Goal: Use online tool/utility: Utilize a website feature to perform a specific function

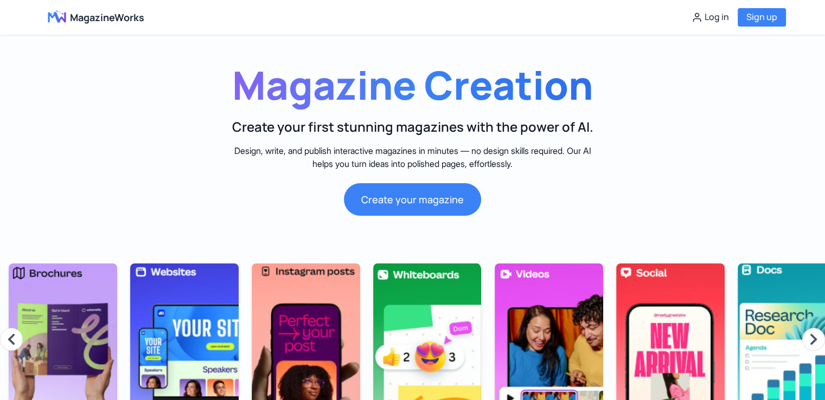
scroll to position [0, 1229]
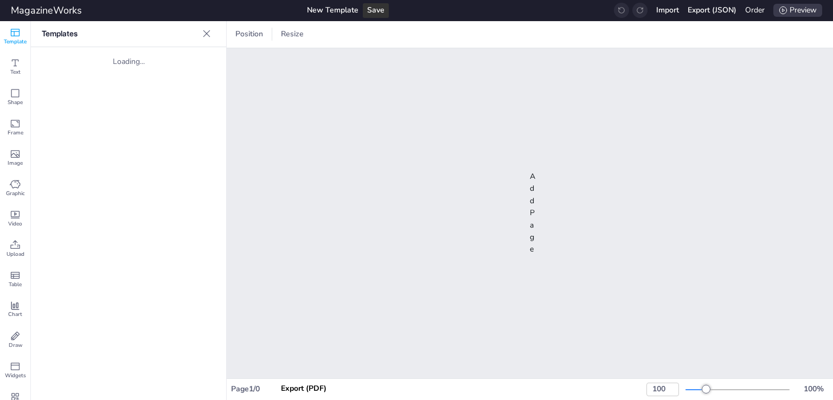
type input "40"
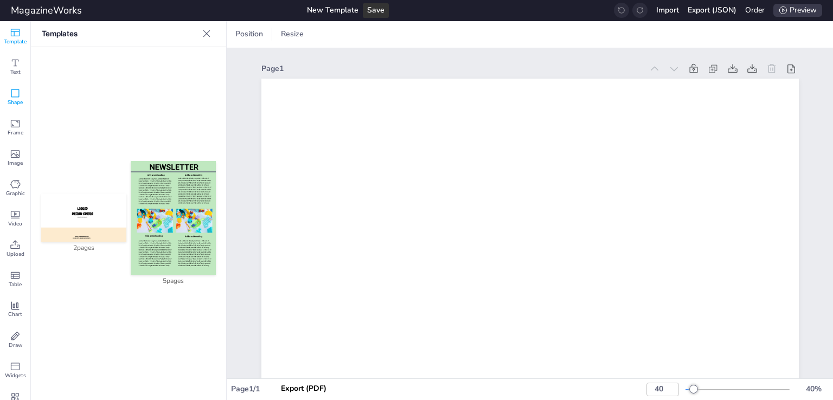
click at [17, 104] on span "Shape" at bounding box center [15, 103] width 15 height 8
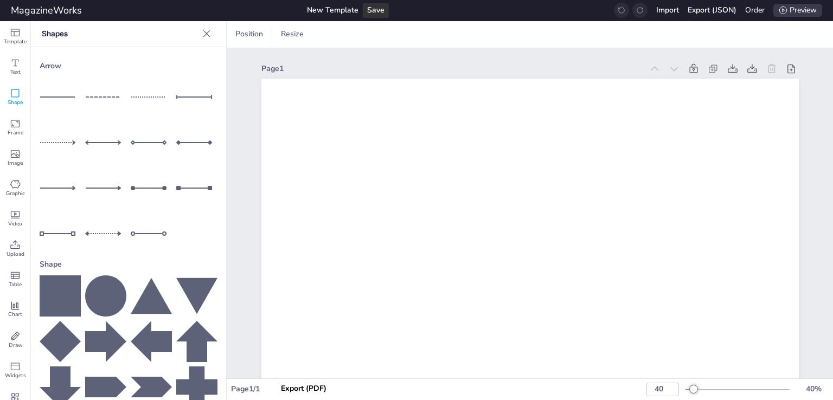
click at [103, 291] on icon at bounding box center [105, 296] width 41 height 41
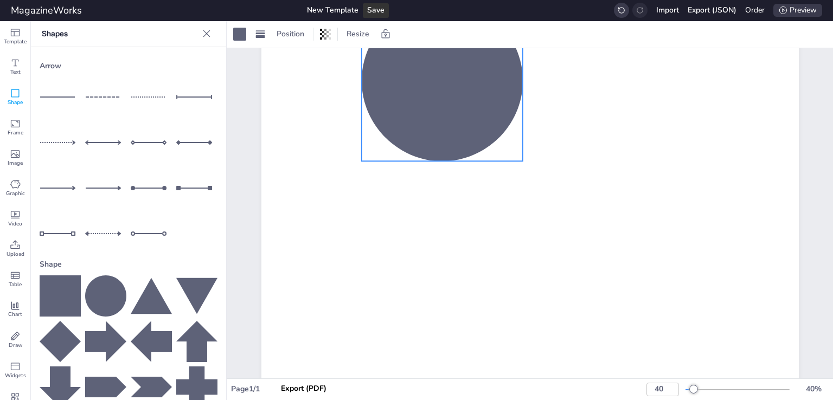
drag, startPoint x: 511, startPoint y: 312, endPoint x: 433, endPoint y: 105, distance: 221.7
click at [433, 105] on div at bounding box center [441, 80] width 161 height 161
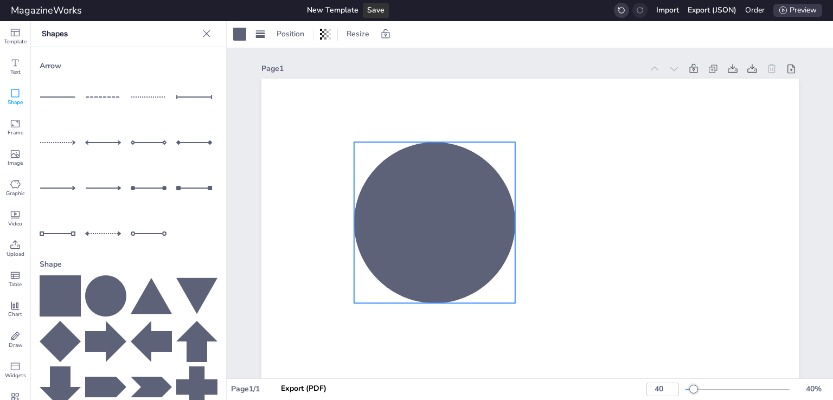
drag, startPoint x: 451, startPoint y: 257, endPoint x: 446, endPoint y: 246, distance: 11.9
click at [446, 246] on div at bounding box center [434, 222] width 161 height 161
click at [260, 34] on rect at bounding box center [260, 34] width 9 height 2
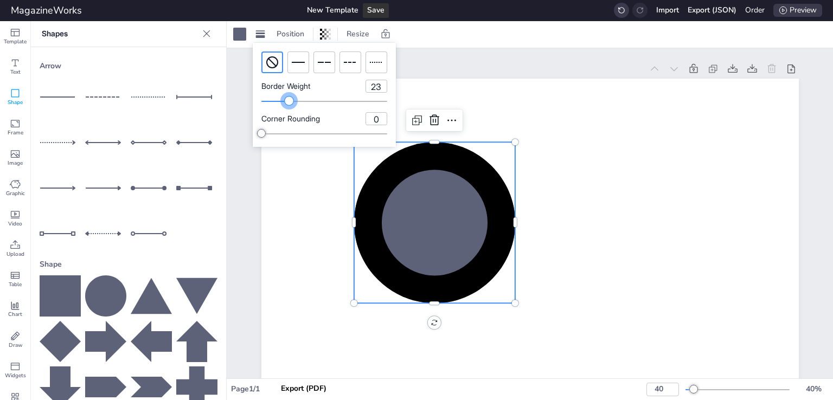
type input "24"
drag, startPoint x: 260, startPoint y: 99, endPoint x: 291, endPoint y: 103, distance: 31.1
click at [291, 103] on div at bounding box center [291, 101] width 9 height 9
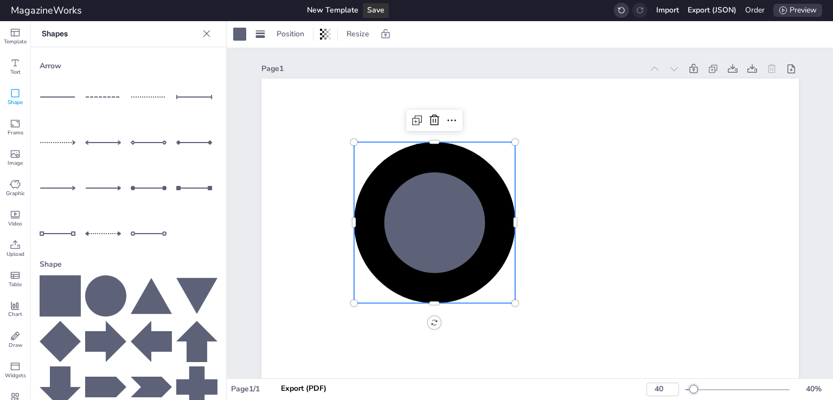
click at [470, 212] on icon at bounding box center [434, 222] width 161 height 161
click at [410, 151] on icon at bounding box center [434, 222] width 161 height 161
click at [260, 42] on div at bounding box center [260, 33] width 15 height 17
click at [243, 34] on div at bounding box center [239, 34] width 13 height 13
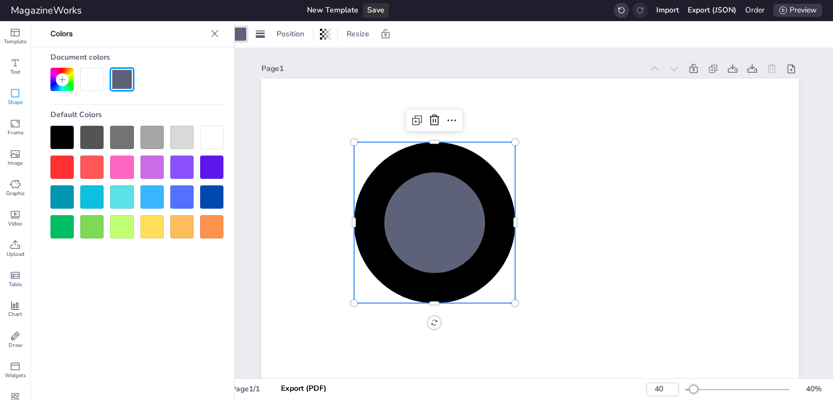
click at [183, 168] on div at bounding box center [181, 167] width 23 height 23
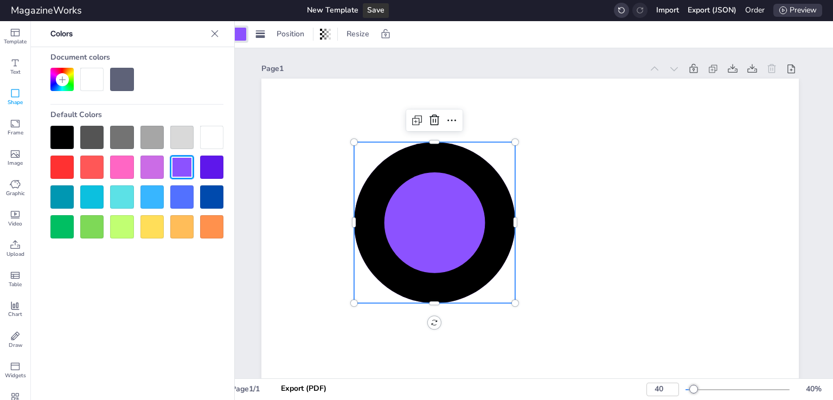
click at [211, 177] on div at bounding box center [211, 167] width 23 height 23
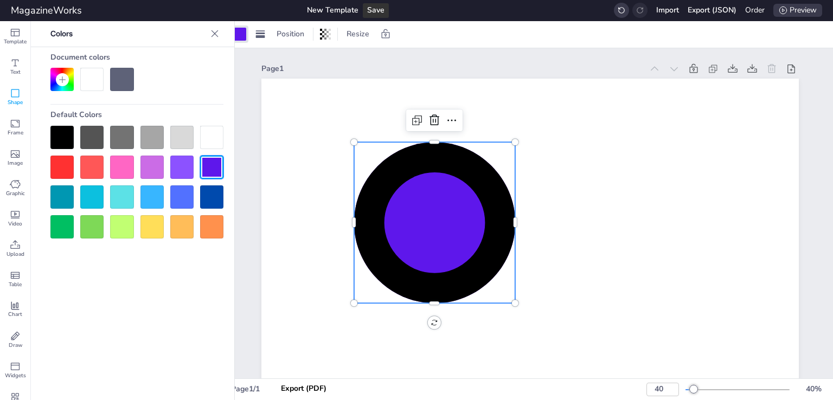
click at [220, 33] on div at bounding box center [214, 33] width 17 height 17
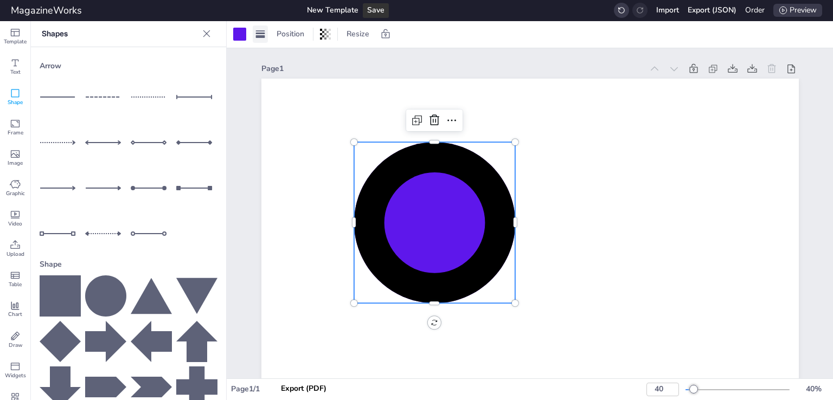
click at [259, 35] on icon at bounding box center [260, 34] width 11 height 11
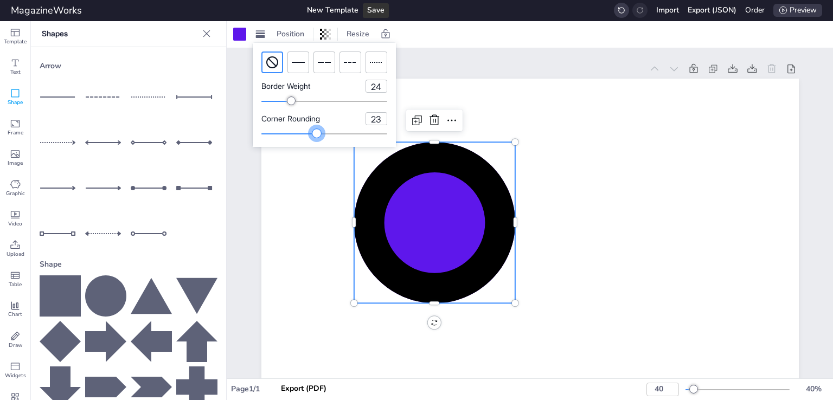
type input "22"
drag, startPoint x: 259, startPoint y: 134, endPoint x: 289, endPoint y: 135, distance: 29.8
click at [289, 135] on div at bounding box center [288, 133] width 9 height 9
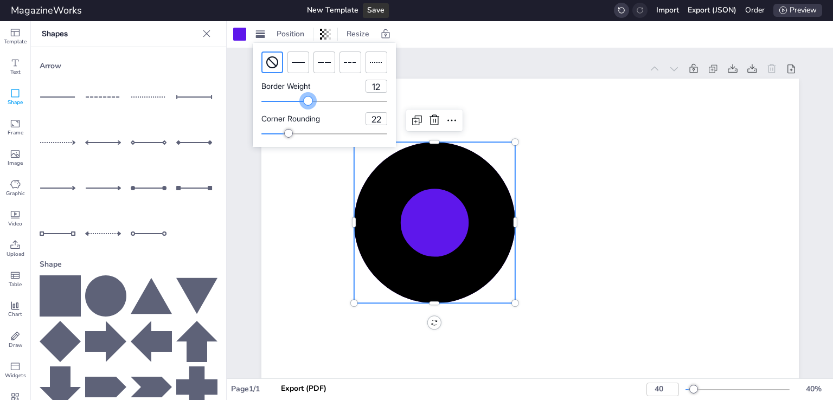
type input "11"
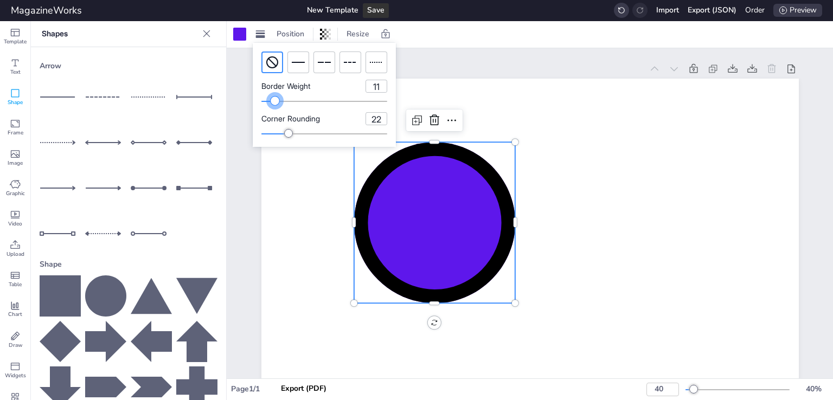
drag, startPoint x: 292, startPoint y: 98, endPoint x: 275, endPoint y: 103, distance: 17.9
click at [275, 103] on div at bounding box center [275, 101] width 9 height 9
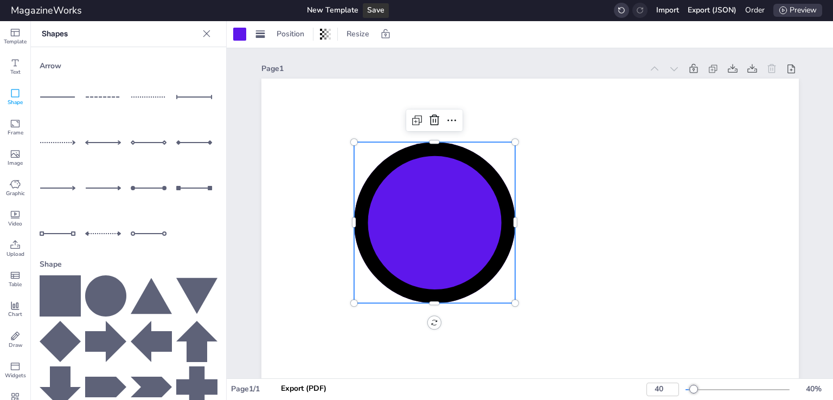
click at [445, 181] on icon at bounding box center [434, 222] width 161 height 161
click at [262, 39] on icon at bounding box center [260, 34] width 11 height 11
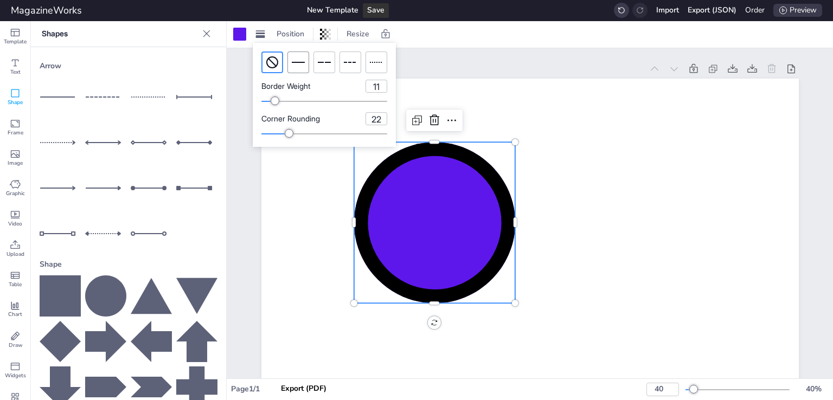
click at [304, 63] on icon at bounding box center [298, 62] width 13 height 13
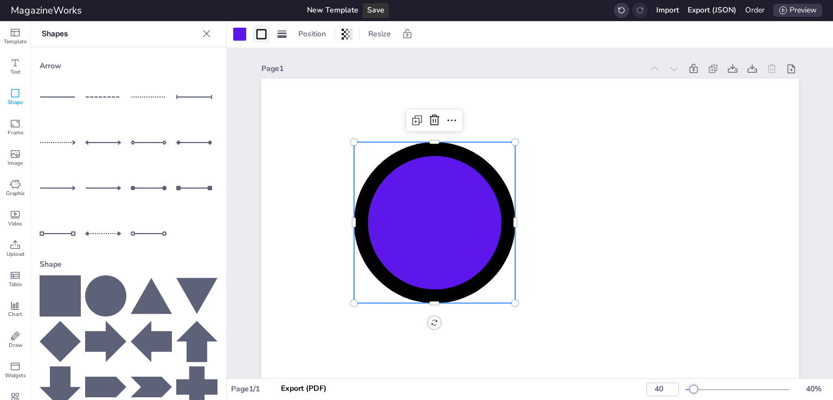
click at [260, 39] on icon at bounding box center [262, 34] width 10 height 10
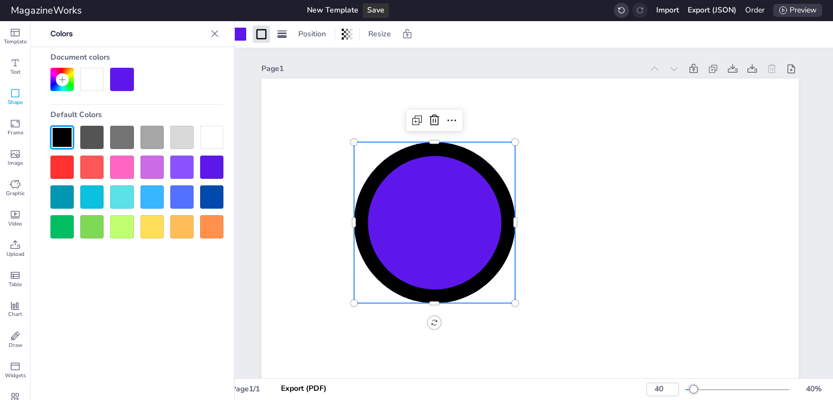
click at [137, 80] on div at bounding box center [136, 79] width 173 height 23
click at [121, 80] on div at bounding box center [121, 79] width 23 height 23
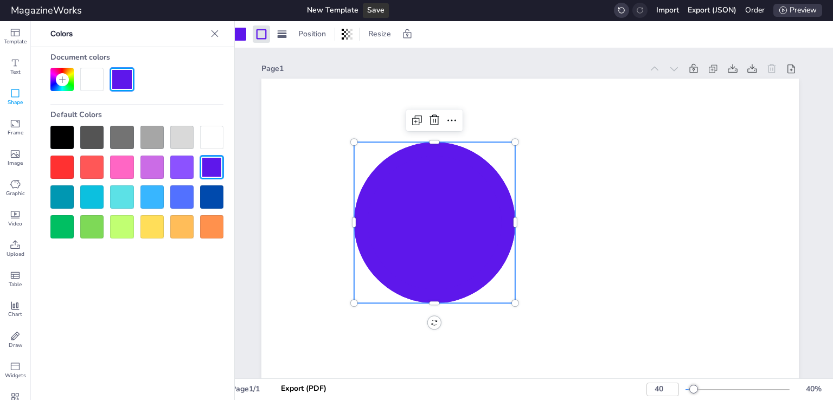
click at [156, 202] on div at bounding box center [151, 196] width 23 height 23
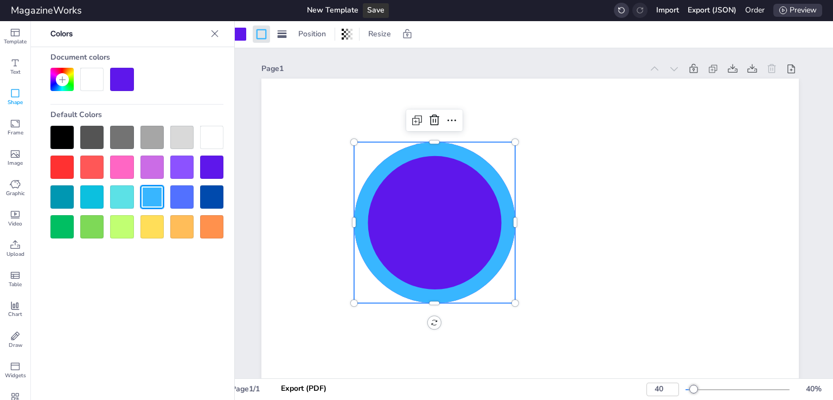
click at [158, 228] on div at bounding box center [151, 226] width 23 height 23
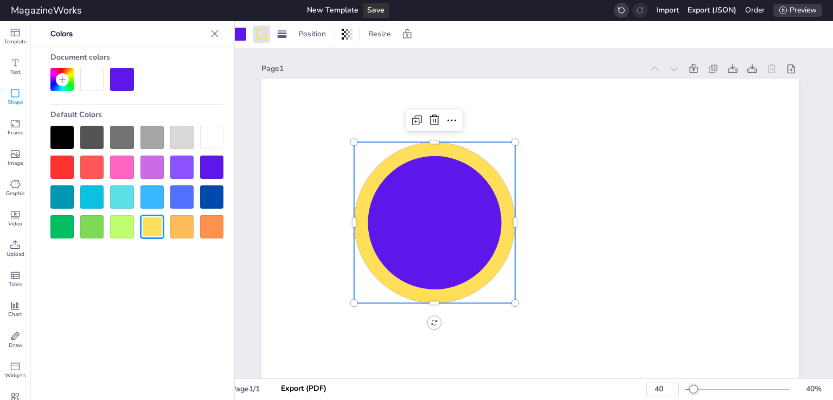
click at [203, 217] on div at bounding box center [211, 226] width 23 height 23
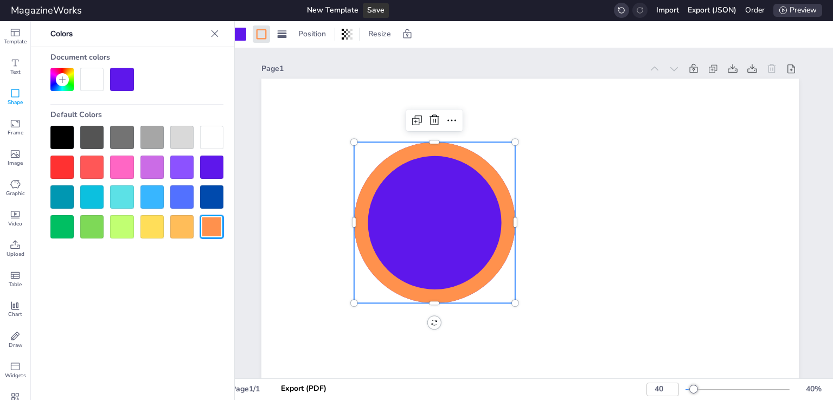
click at [200, 183] on div at bounding box center [136, 182] width 173 height 113
click at [389, 193] on icon at bounding box center [434, 222] width 161 height 161
click at [215, 34] on icon at bounding box center [215, 33] width 7 height 7
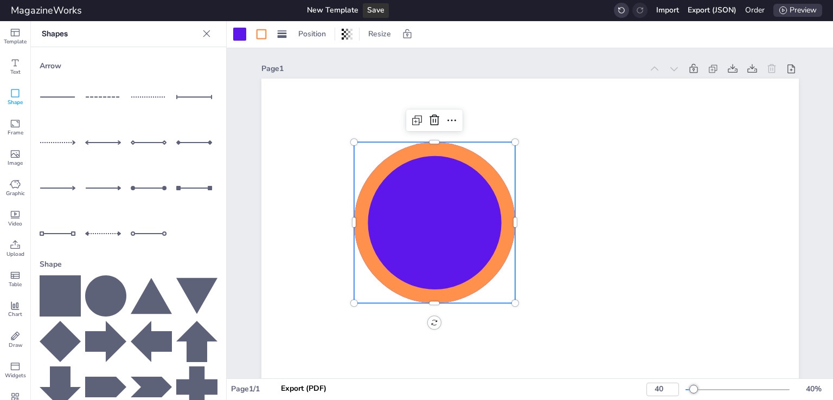
click at [389, 179] on icon at bounding box center [434, 222] width 161 height 161
click at [397, 163] on icon at bounding box center [434, 222] width 161 height 161
click at [270, 36] on div at bounding box center [260, 33] width 59 height 17
click at [259, 36] on icon at bounding box center [261, 34] width 13 height 13
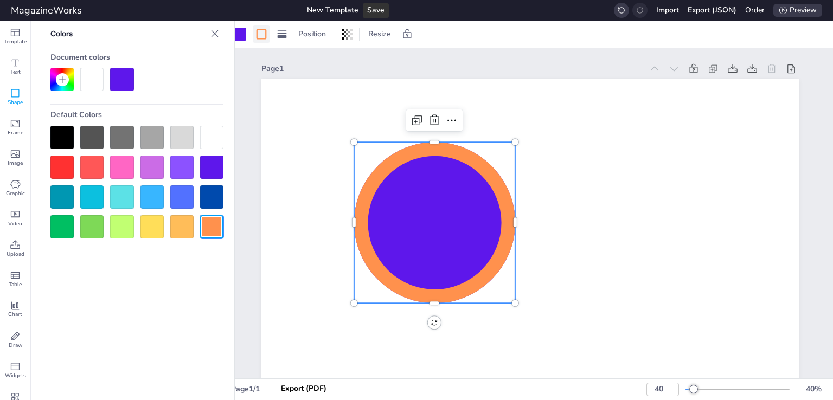
click at [259, 36] on icon at bounding box center [261, 34] width 13 height 13
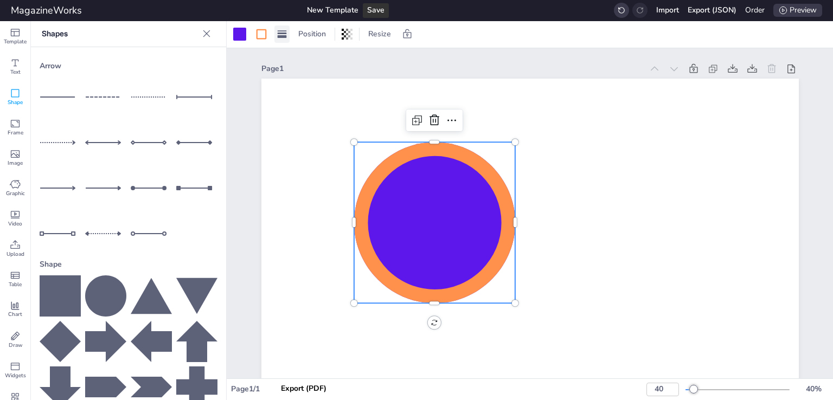
click at [285, 31] on icon at bounding box center [282, 34] width 11 height 11
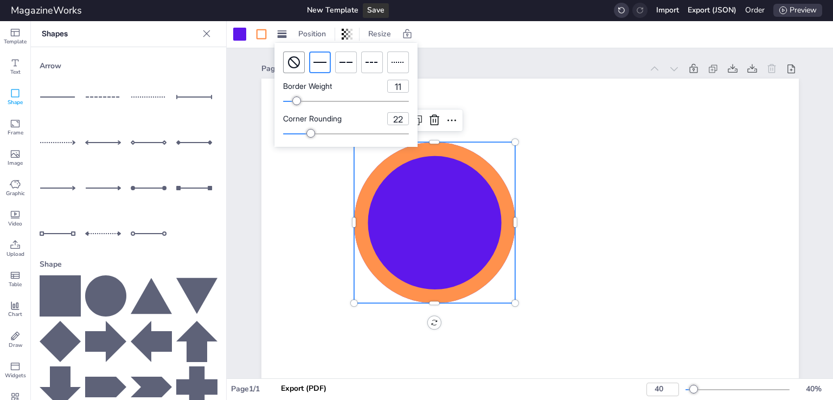
click at [300, 59] on div at bounding box center [294, 63] width 22 height 22
type input "0"
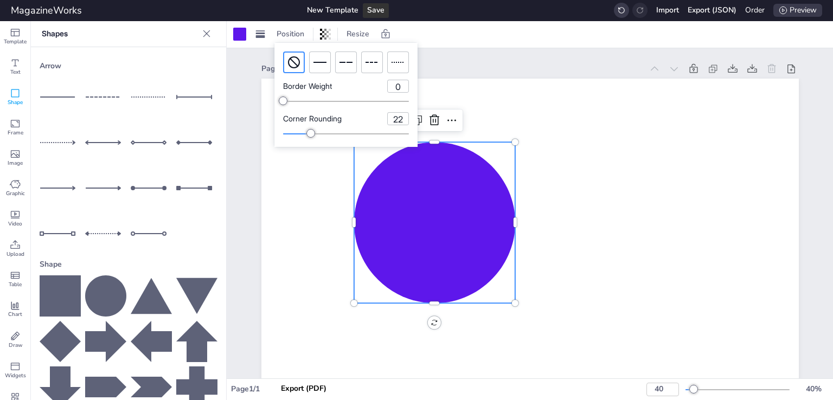
click at [443, 216] on icon at bounding box center [434, 222] width 161 height 161
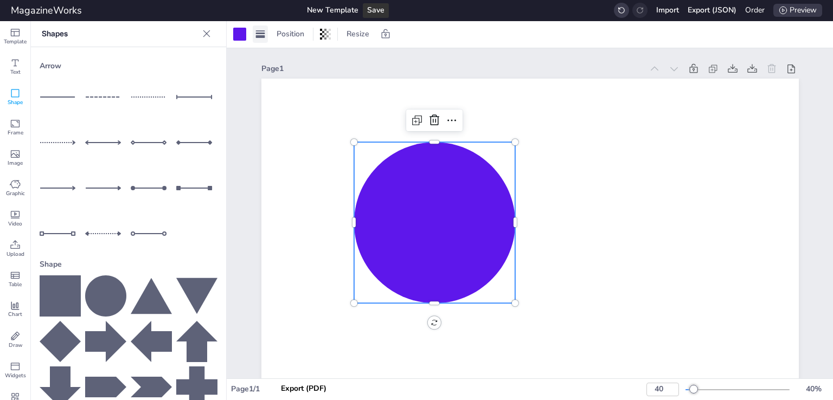
click at [262, 35] on icon at bounding box center [260, 34] width 11 height 11
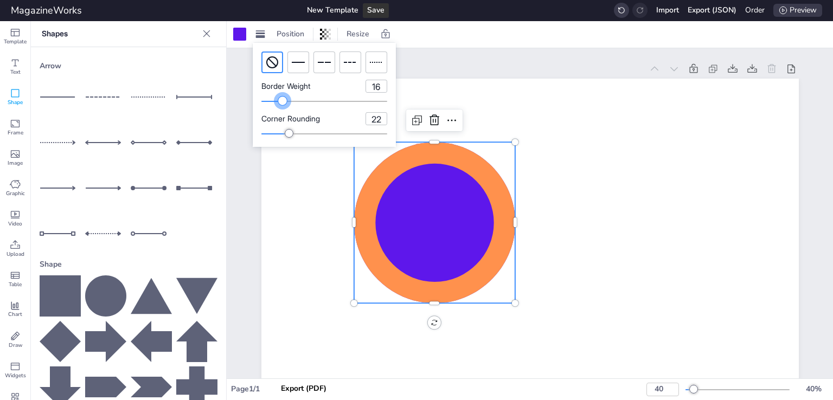
type input "15"
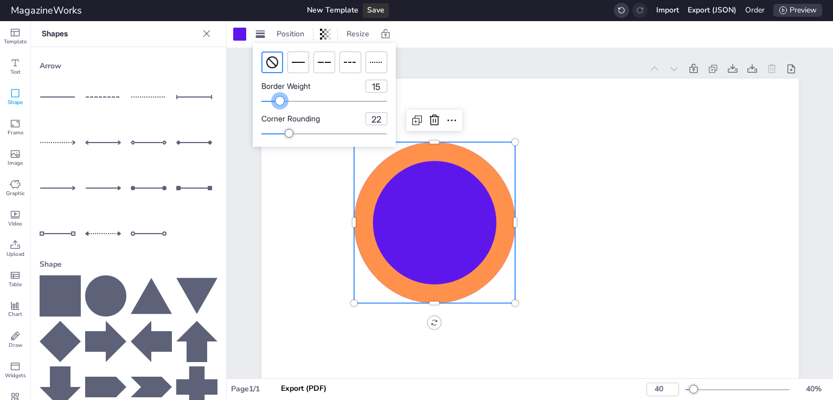
drag, startPoint x: 265, startPoint y: 102, endPoint x: 280, endPoint y: 109, distance: 16.7
click at [280, 109] on div "Border Weight 15 Corner Rounding 22" at bounding box center [324, 95] width 143 height 104
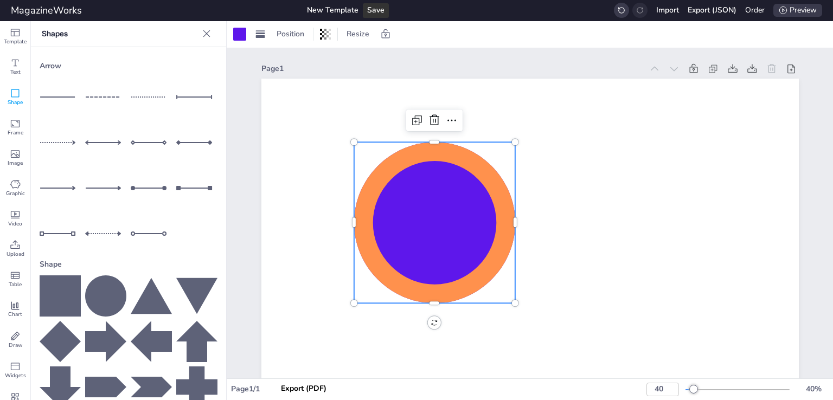
click at [389, 173] on icon at bounding box center [434, 222] width 161 height 161
click at [264, 37] on rect at bounding box center [260, 36] width 9 height 3
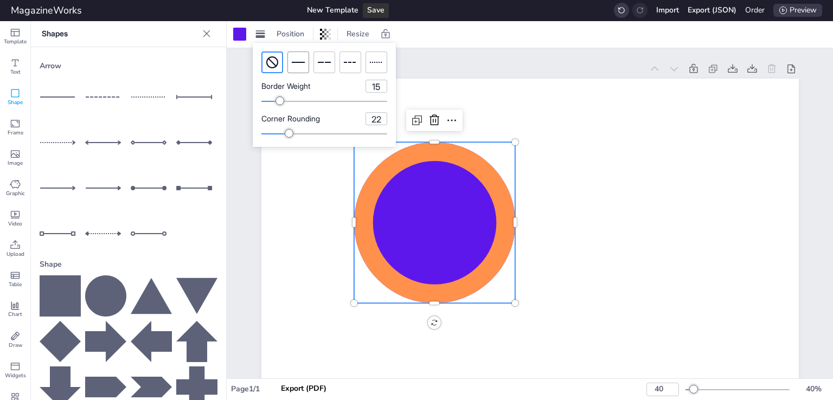
click at [298, 59] on icon at bounding box center [298, 62] width 13 height 13
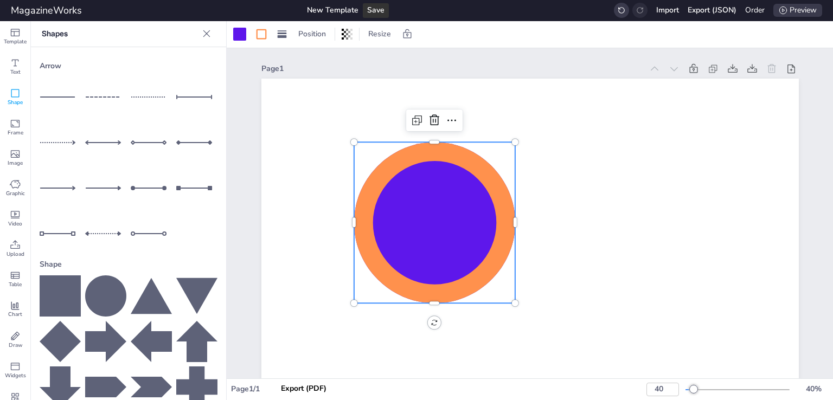
click at [256, 24] on div "Position Resize" at bounding box center [530, 34] width 606 height 27
click at [259, 32] on icon at bounding box center [261, 34] width 13 height 13
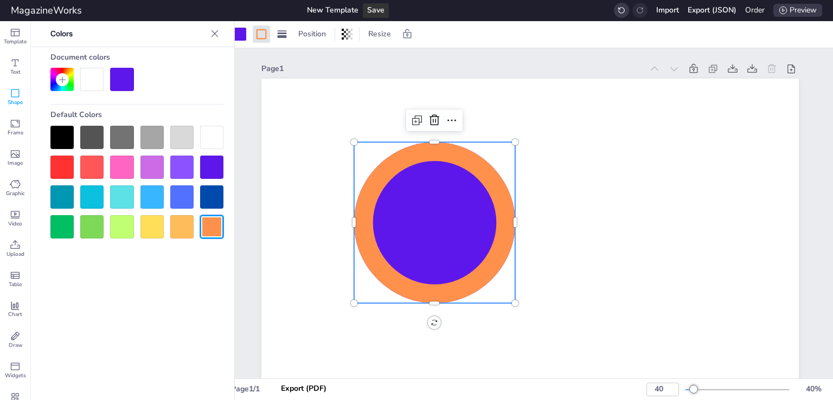
click at [204, 169] on div at bounding box center [211, 167] width 23 height 23
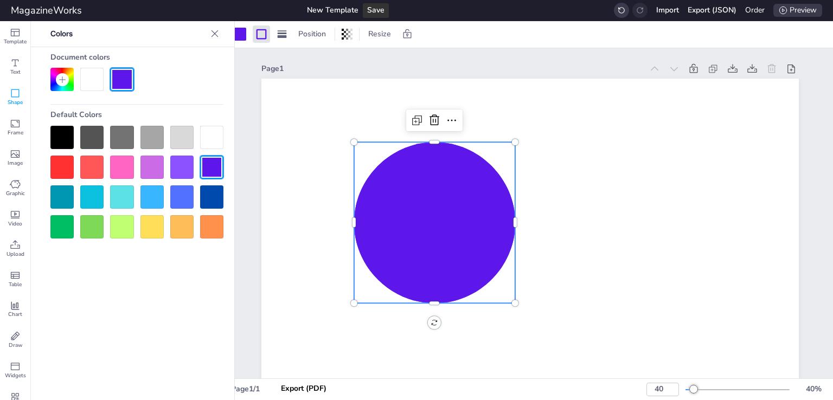
click at [177, 193] on div at bounding box center [181, 196] width 23 height 23
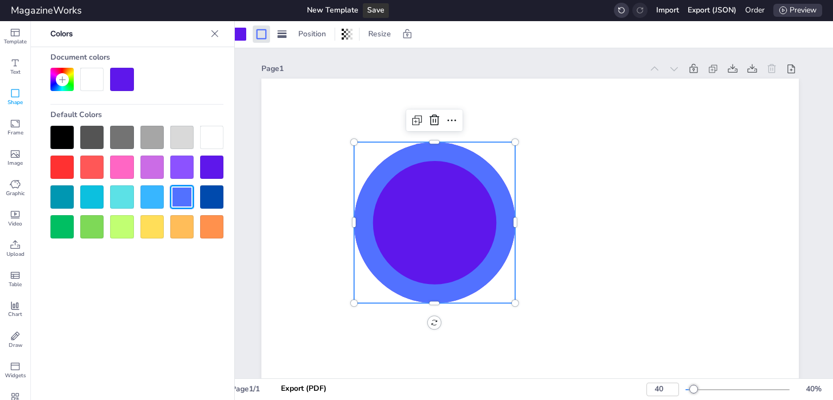
click at [210, 35] on icon at bounding box center [214, 33] width 11 height 11
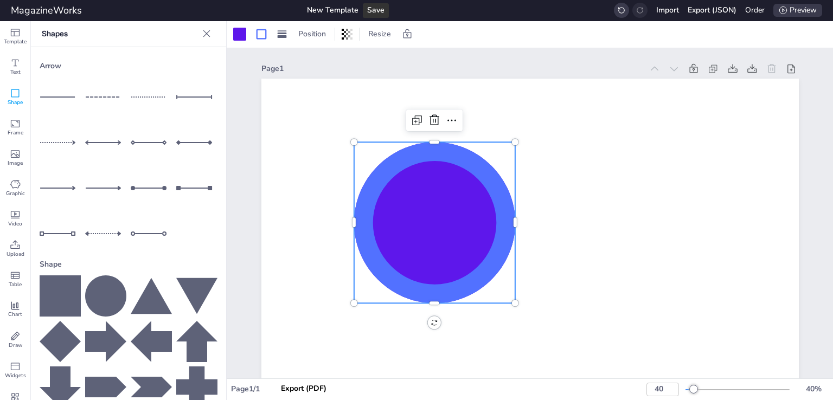
click at [210, 36] on div "Shapes" at bounding box center [128, 34] width 195 height 26
click at [201, 34] on icon at bounding box center [206, 33] width 11 height 11
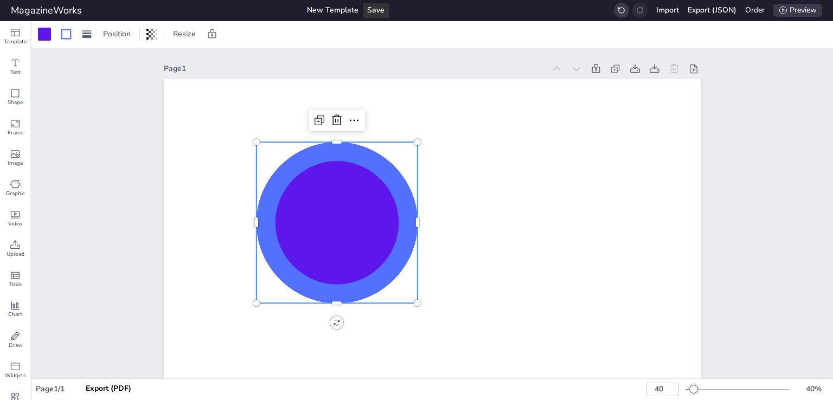
click at [347, 159] on icon at bounding box center [336, 222] width 161 height 161
click at [82, 33] on rect at bounding box center [86, 34] width 9 height 2
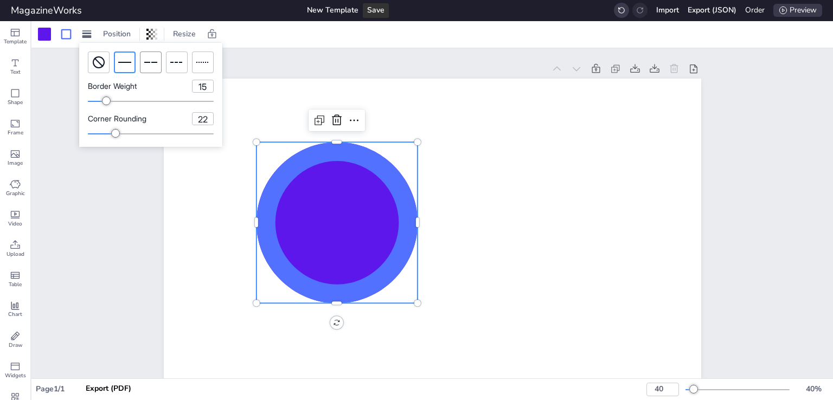
click at [151, 67] on icon at bounding box center [150, 62] width 13 height 13
click at [181, 66] on icon at bounding box center [176, 62] width 13 height 13
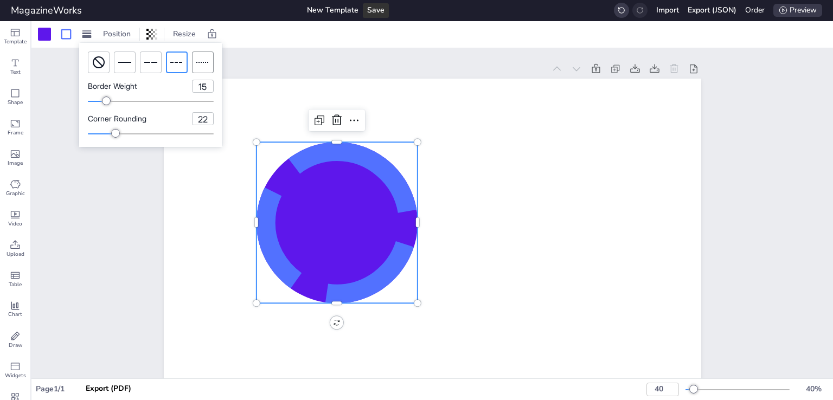
click at [197, 63] on icon at bounding box center [202, 62] width 13 height 13
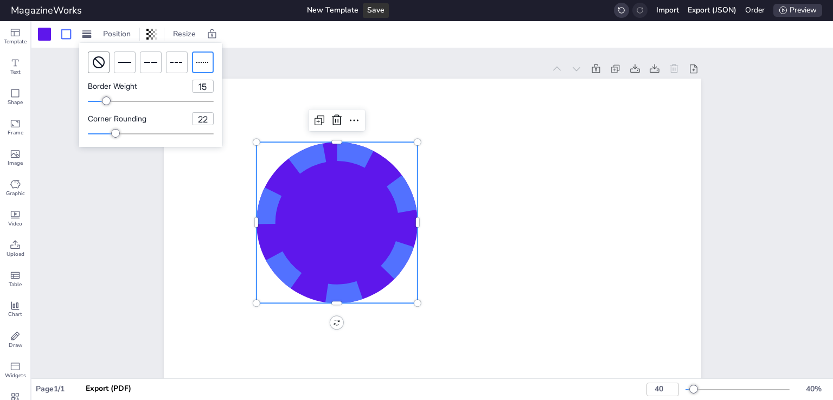
click at [95, 63] on icon at bounding box center [98, 62] width 13 height 13
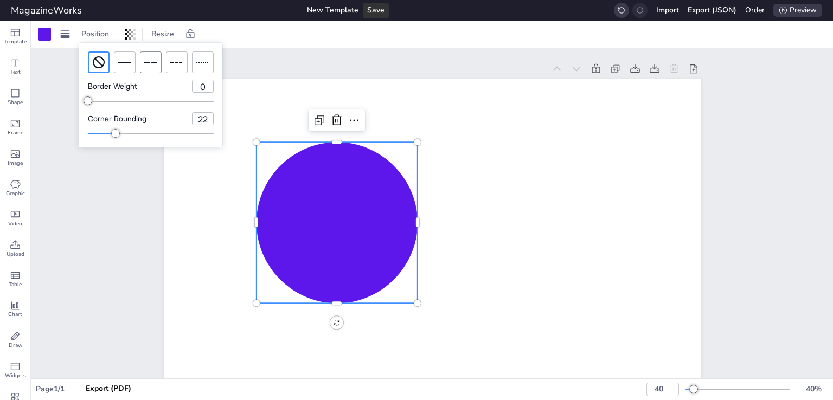
click at [155, 68] on icon at bounding box center [150, 62] width 13 height 13
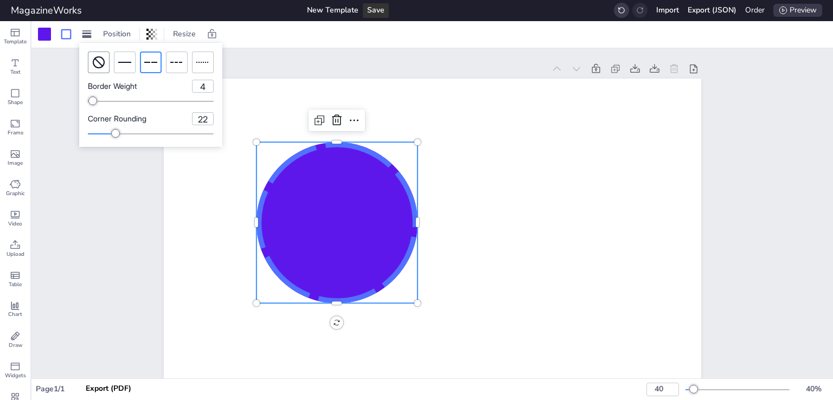
click at [94, 66] on circle at bounding box center [98, 62] width 11 height 11
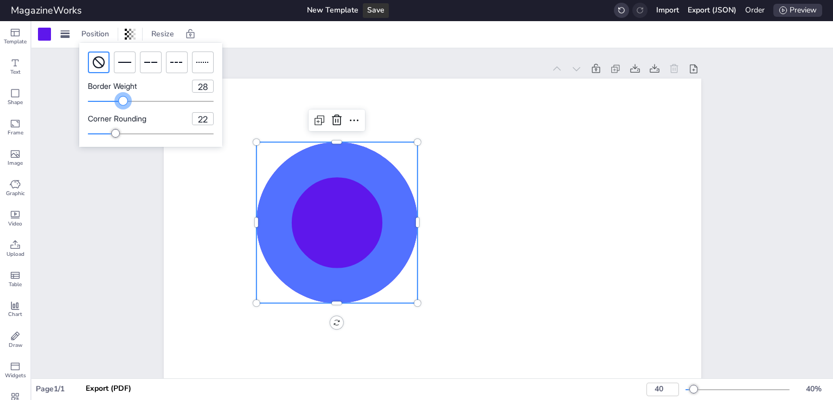
type input "27"
drag, startPoint x: 84, startPoint y: 98, endPoint x: 122, endPoint y: 106, distance: 39.2
click at [122, 106] on div "Border Weight 27 Corner Rounding 22" at bounding box center [150, 95] width 143 height 104
click at [332, 121] on icon at bounding box center [337, 120] width 10 height 11
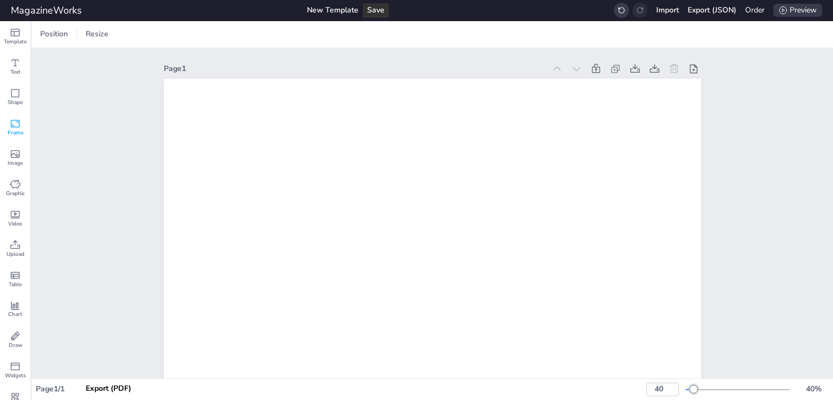
click at [20, 132] on span "Frame" at bounding box center [16, 133] width 16 height 8
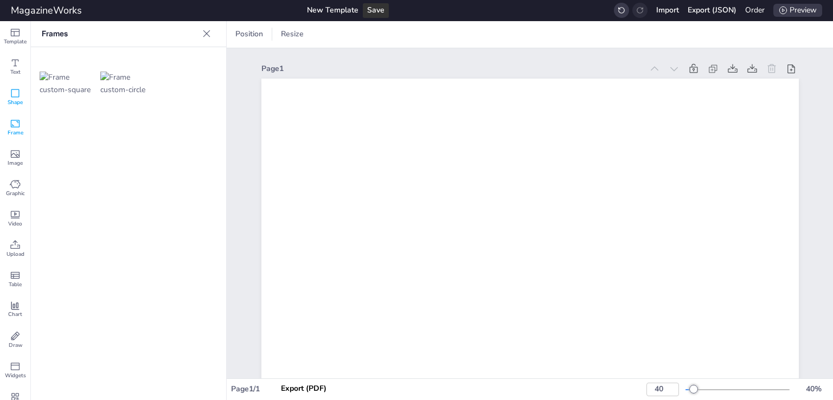
click at [15, 105] on span "Shape" at bounding box center [15, 103] width 15 height 8
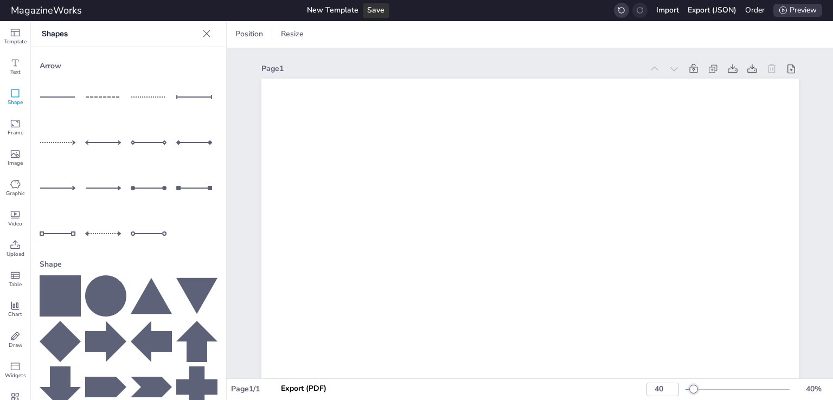
click at [105, 277] on icon at bounding box center [105, 296] width 41 height 41
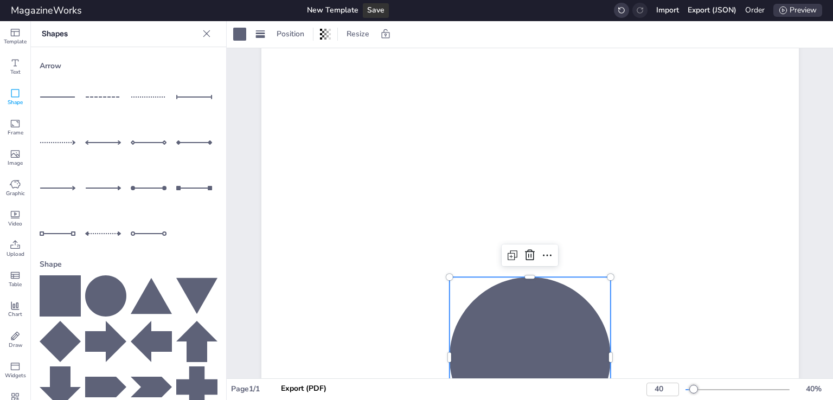
scroll to position [163, 0]
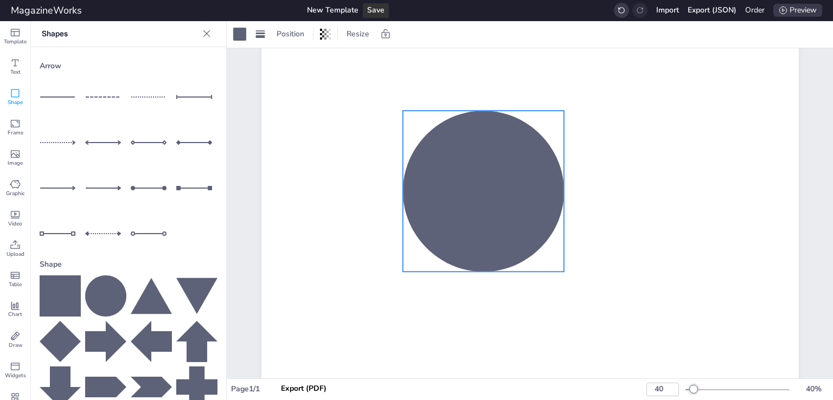
drag, startPoint x: 486, startPoint y: 289, endPoint x: 422, endPoint y: 153, distance: 149.7
click at [422, 153] on div at bounding box center [482, 191] width 161 height 161
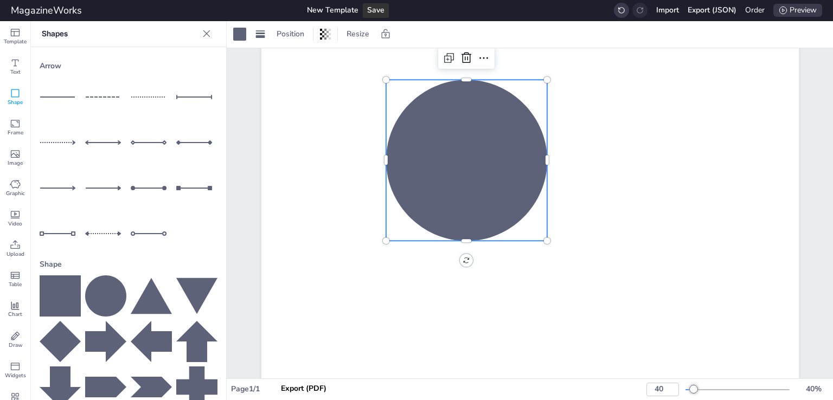
click at [201, 31] on icon at bounding box center [206, 33] width 11 height 11
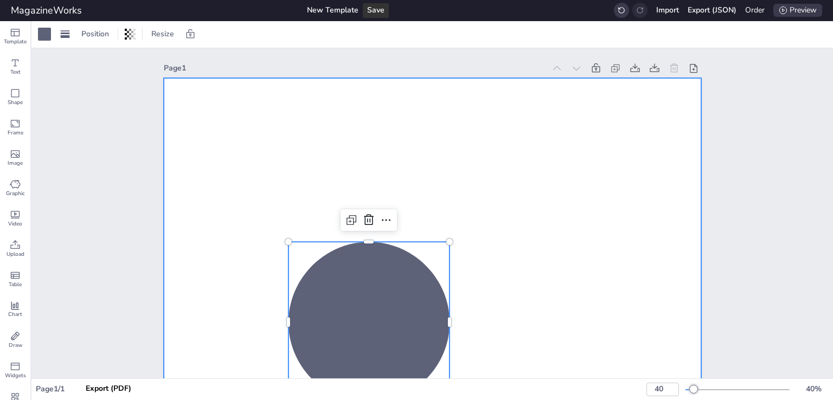
scroll to position [0, 0]
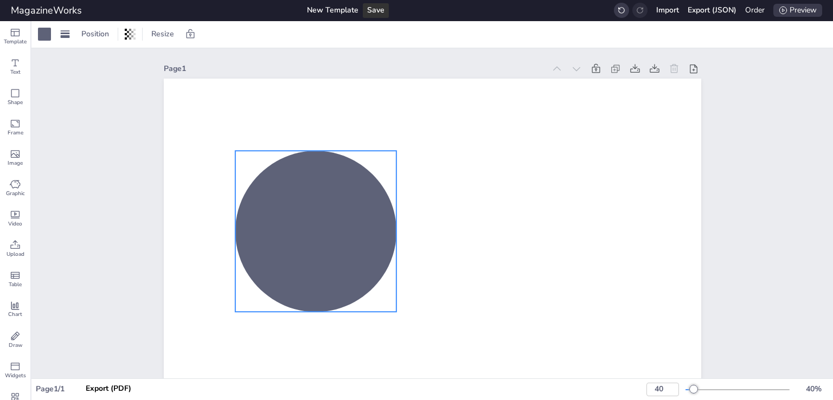
drag, startPoint x: 361, startPoint y: 331, endPoint x: 276, endPoint y: 182, distance: 171.5
click at [276, 182] on div at bounding box center [315, 231] width 161 height 161
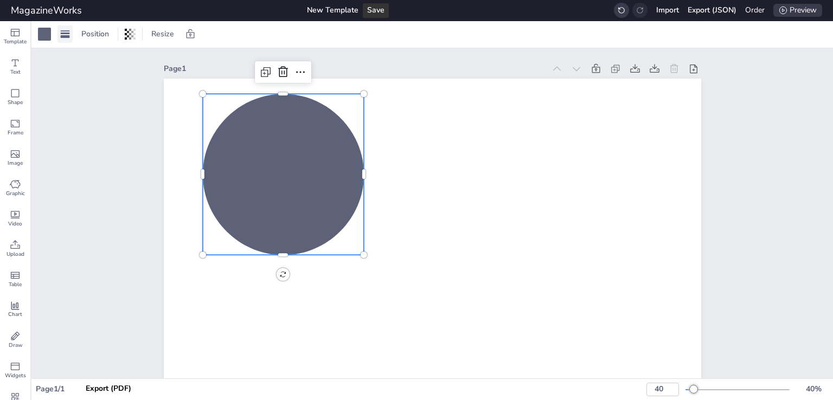
click at [69, 39] on icon at bounding box center [65, 34] width 11 height 11
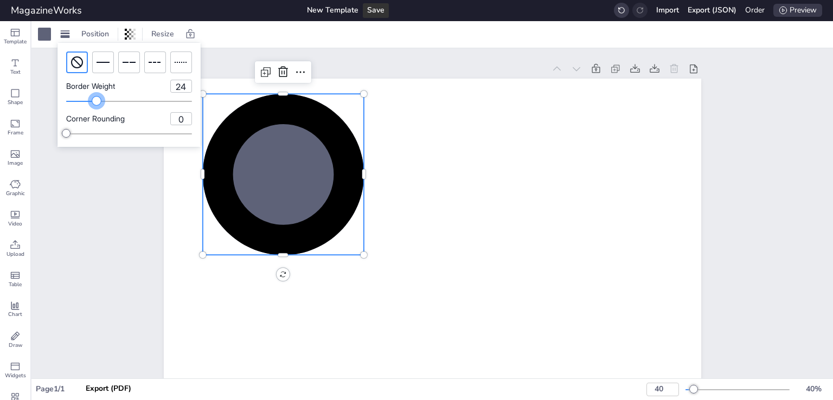
type input "25"
drag, startPoint x: 74, startPoint y: 103, endPoint x: 97, endPoint y: 109, distance: 23.7
click at [97, 109] on div "Border Weight 25 Corner Rounding 0" at bounding box center [128, 95] width 143 height 104
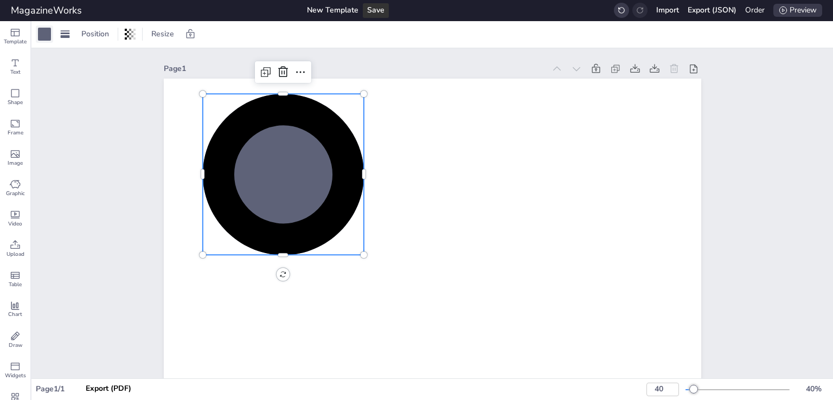
click at [48, 33] on div at bounding box center [44, 34] width 13 height 13
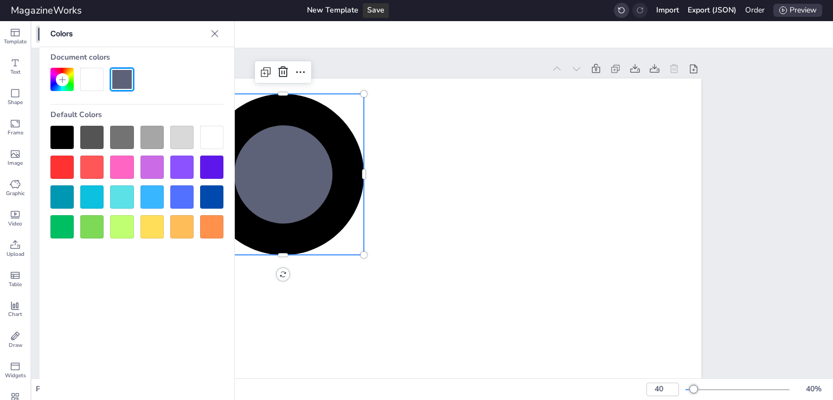
click at [114, 146] on div at bounding box center [121, 137] width 23 height 23
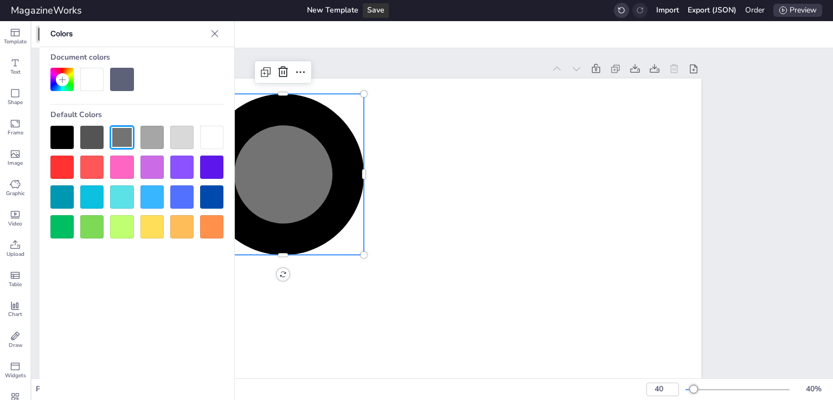
click at [221, 34] on div at bounding box center [214, 33] width 17 height 17
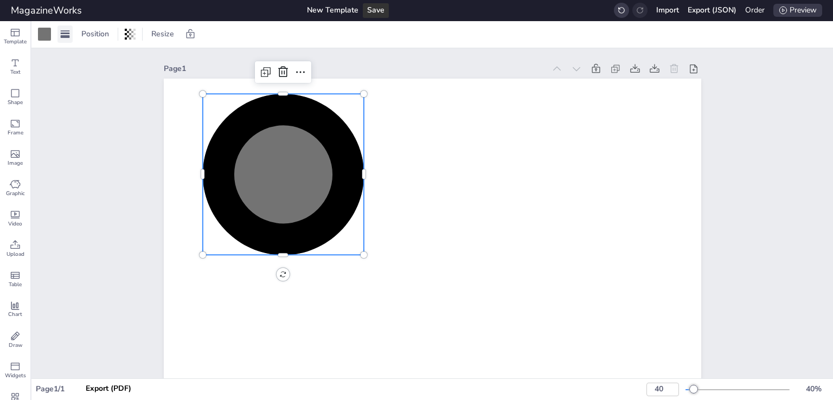
click at [66, 35] on rect at bounding box center [65, 36] width 9 height 3
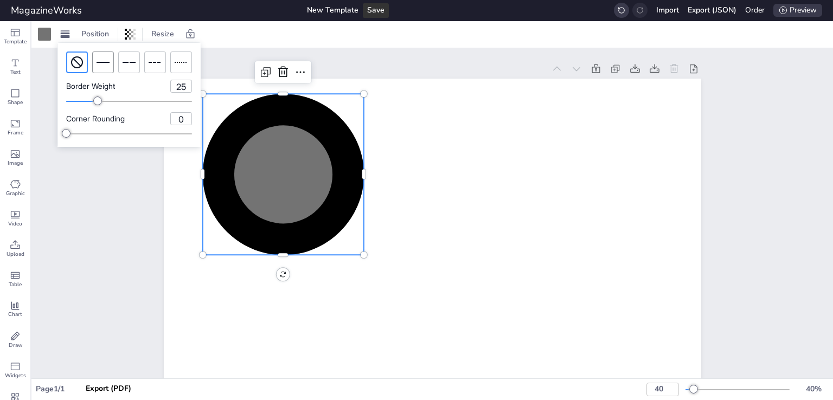
click at [105, 65] on icon at bounding box center [103, 62] width 13 height 13
drag, startPoint x: 110, startPoint y: 109, endPoint x: 121, endPoint y: 109, distance: 11.9
click at [121, 109] on div "Border Weight 25 Corner Rounding 0" at bounding box center [128, 95] width 143 height 104
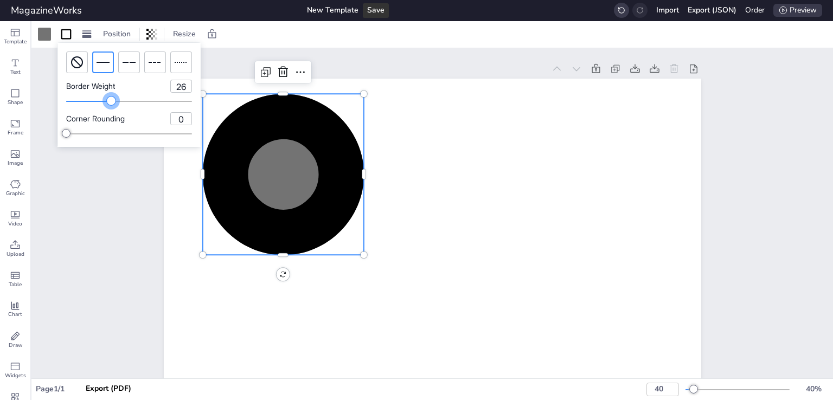
type input "25"
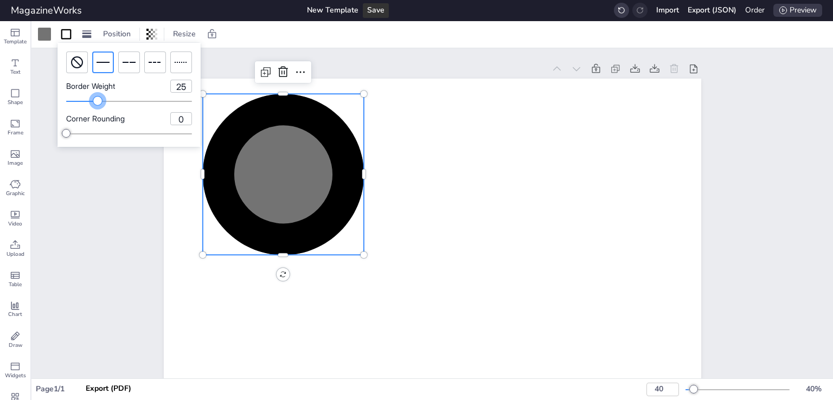
click at [98, 103] on div at bounding box center [97, 101] width 9 height 9
click at [107, 133] on div at bounding box center [129, 134] width 126 height 9
type input "18"
drag, startPoint x: 102, startPoint y: 133, endPoint x: 89, endPoint y: 131, distance: 13.2
click at [89, 131] on div at bounding box center [129, 134] width 126 height 9
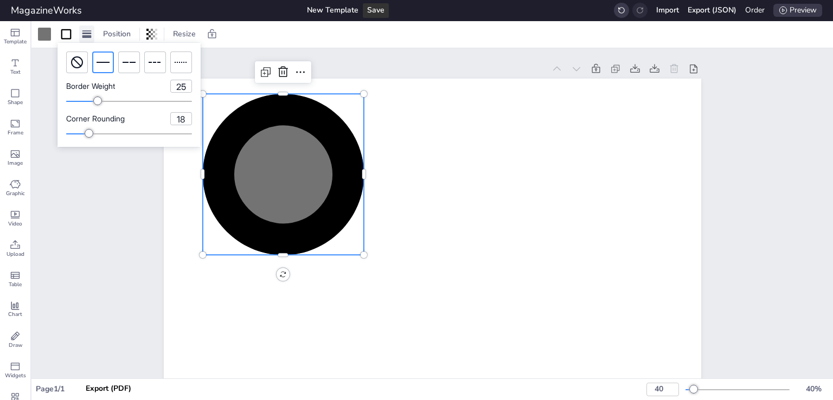
click at [92, 36] on div at bounding box center [86, 33] width 15 height 17
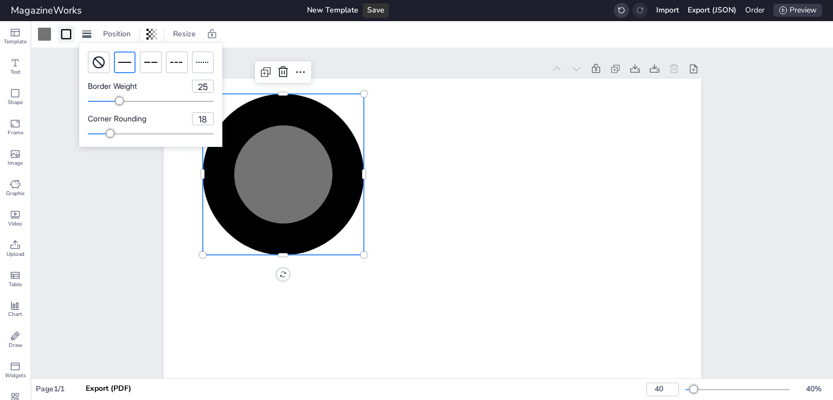
click at [67, 36] on icon at bounding box center [66, 34] width 13 height 13
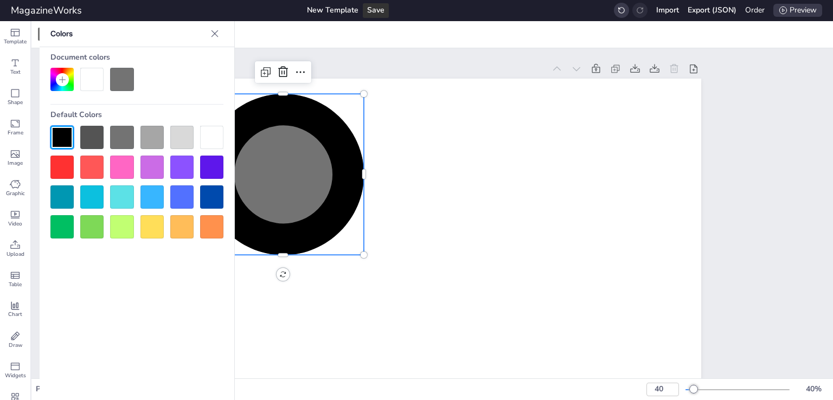
click at [183, 174] on div at bounding box center [181, 167] width 23 height 23
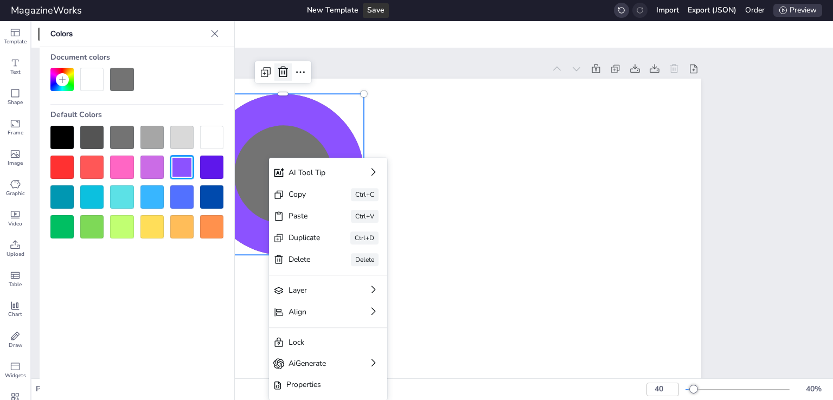
click at [279, 70] on icon at bounding box center [283, 72] width 13 height 13
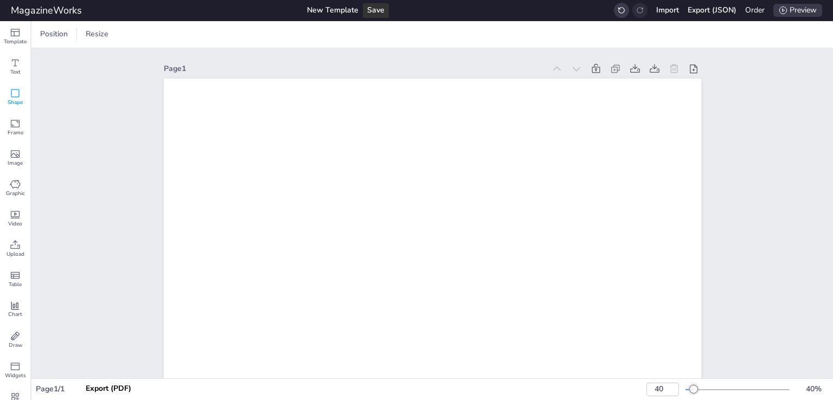
click at [23, 98] on div "Shape" at bounding box center [15, 97] width 30 height 30
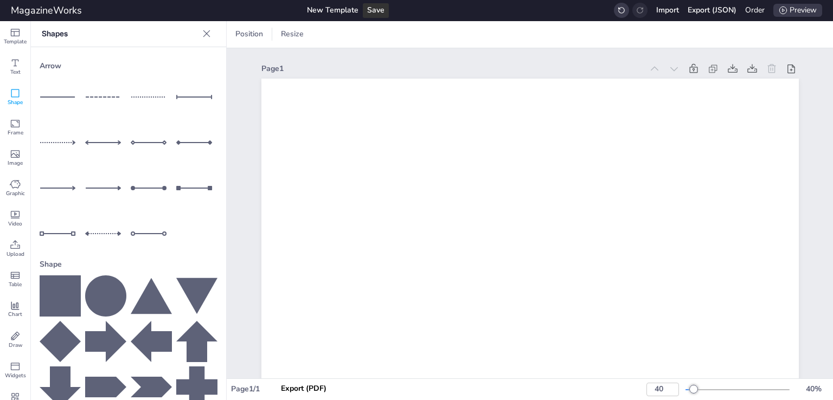
click at [46, 281] on icon at bounding box center [60, 296] width 41 height 41
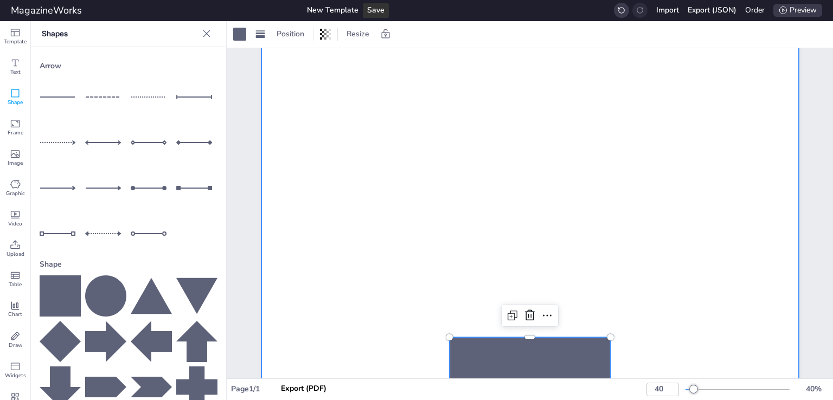
scroll to position [163, 0]
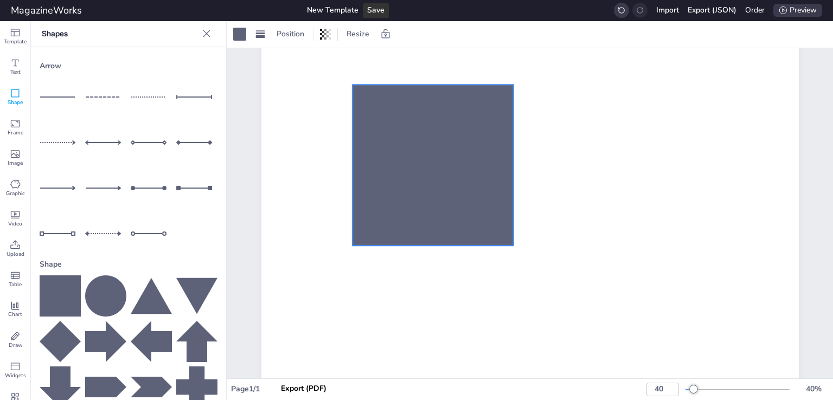
drag, startPoint x: 509, startPoint y: 322, endPoint x: 411, endPoint y: 189, distance: 165.1
click at [411, 189] on div at bounding box center [432, 165] width 161 height 161
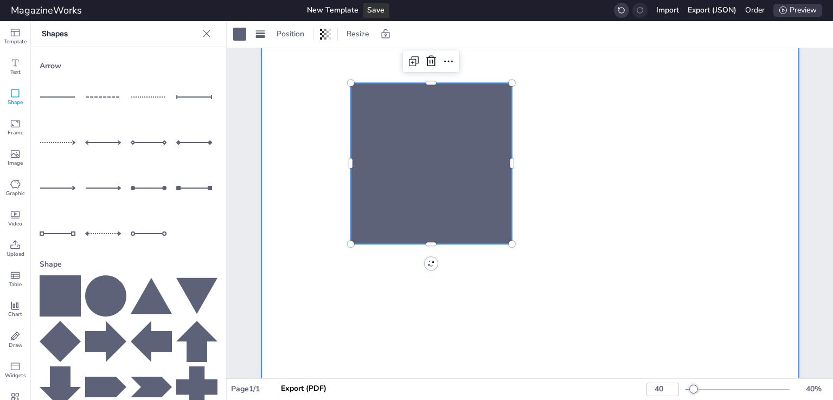
scroll to position [0, 0]
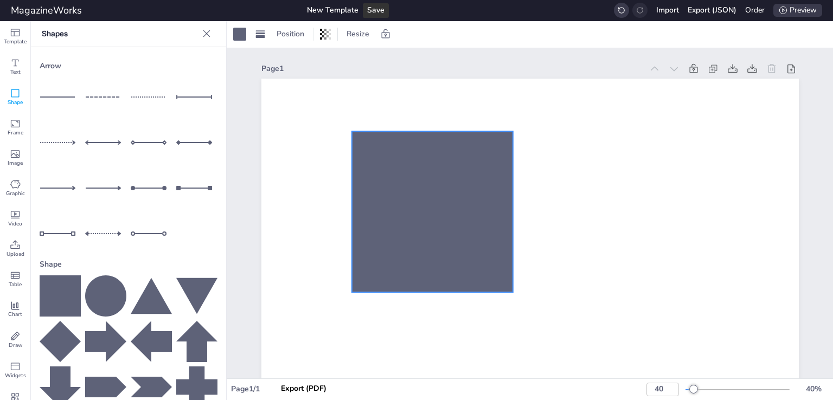
drag, startPoint x: 479, startPoint y: 326, endPoint x: 481, endPoint y: 212, distance: 114.4
click at [481, 212] on div at bounding box center [431, 211] width 161 height 161
click at [242, 41] on div at bounding box center [239, 33] width 17 height 17
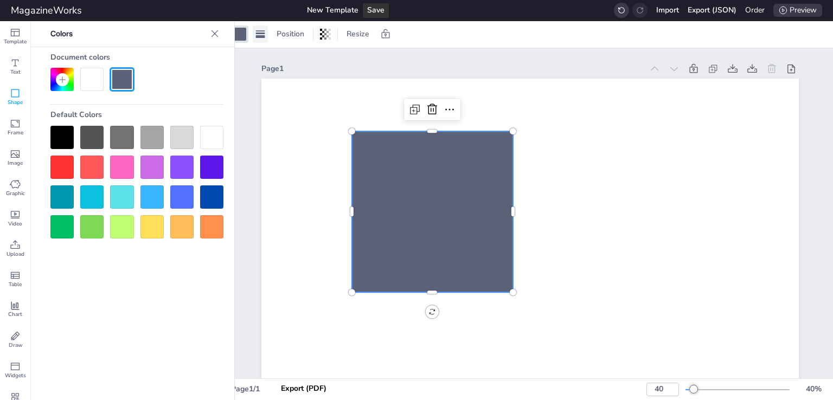
click at [260, 34] on rect at bounding box center [260, 34] width 9 height 2
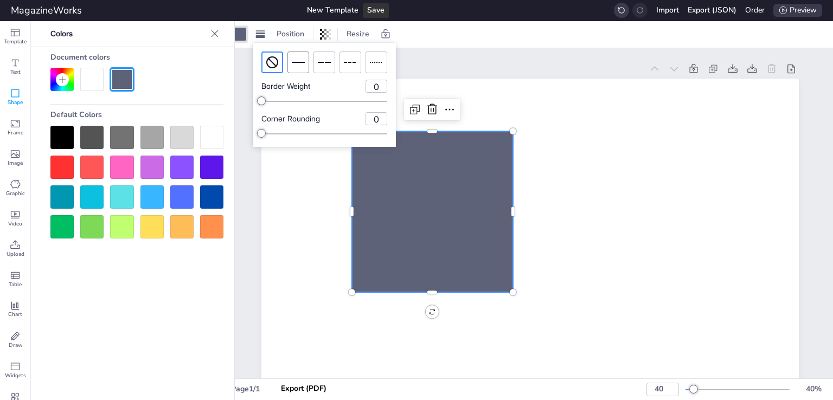
click at [296, 67] on icon at bounding box center [298, 62] width 13 height 13
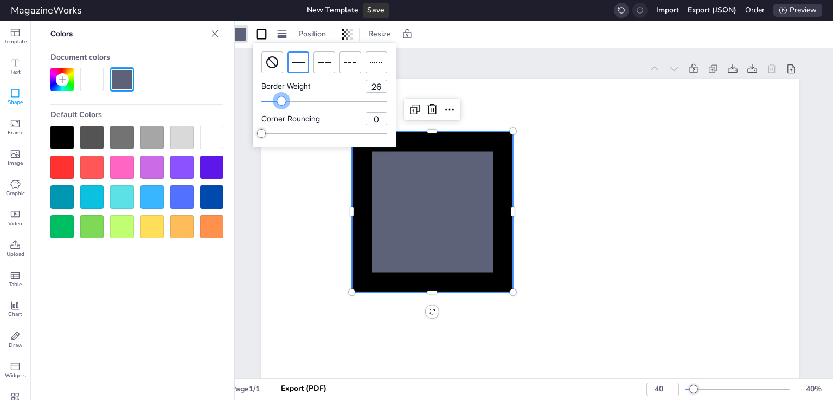
type input "27"
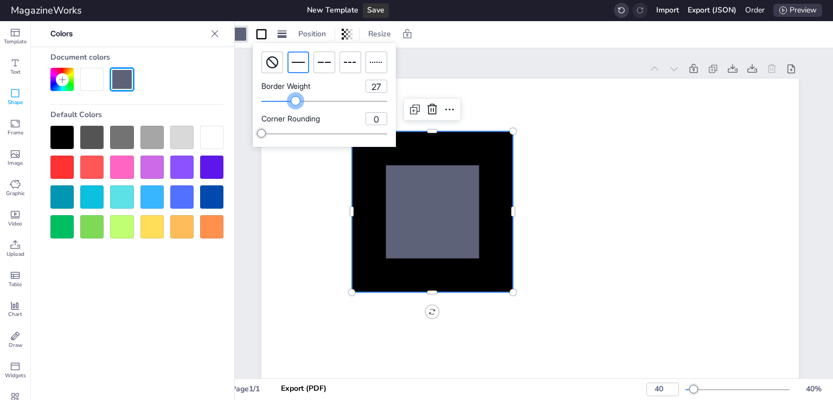
drag, startPoint x: 269, startPoint y: 100, endPoint x: 296, endPoint y: 98, distance: 26.7
click at [296, 98] on div at bounding box center [295, 101] width 9 height 9
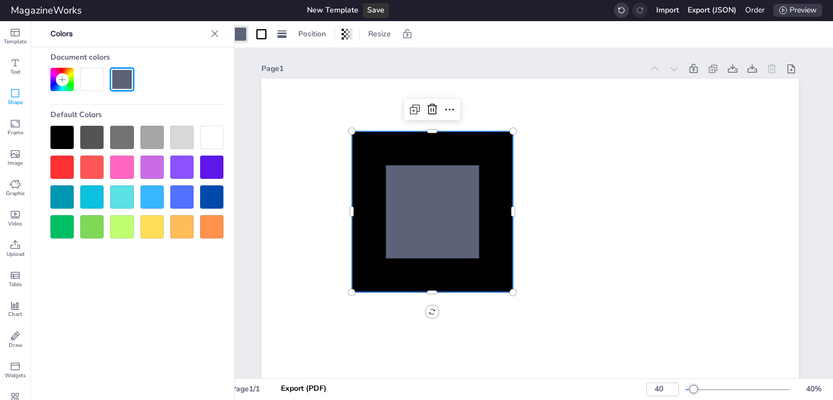
click at [210, 171] on div at bounding box center [211, 167] width 23 height 23
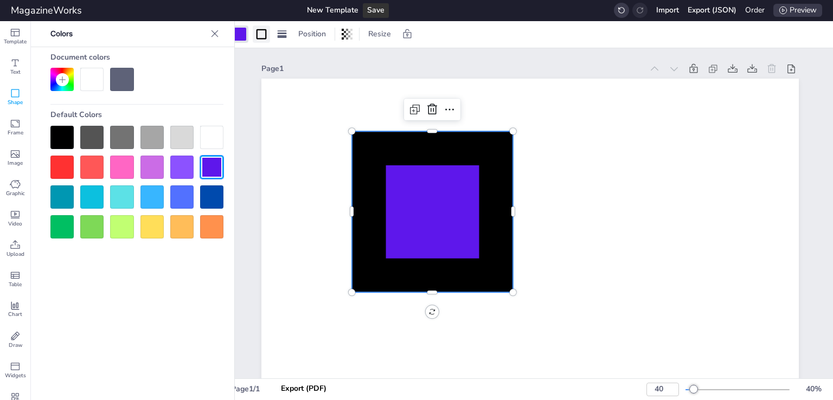
click at [262, 33] on icon at bounding box center [261, 34] width 13 height 13
click at [163, 207] on div at bounding box center [151, 196] width 23 height 23
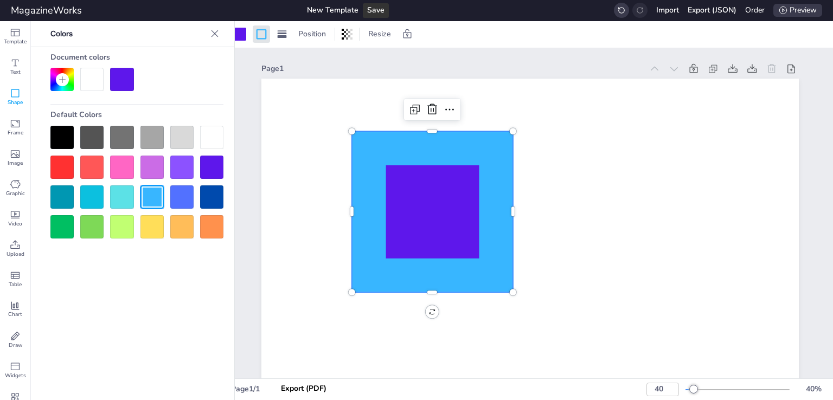
click at [349, 289] on div at bounding box center [351, 292] width 9 height 9
click at [17, 190] on span "Graphic" at bounding box center [15, 194] width 19 height 8
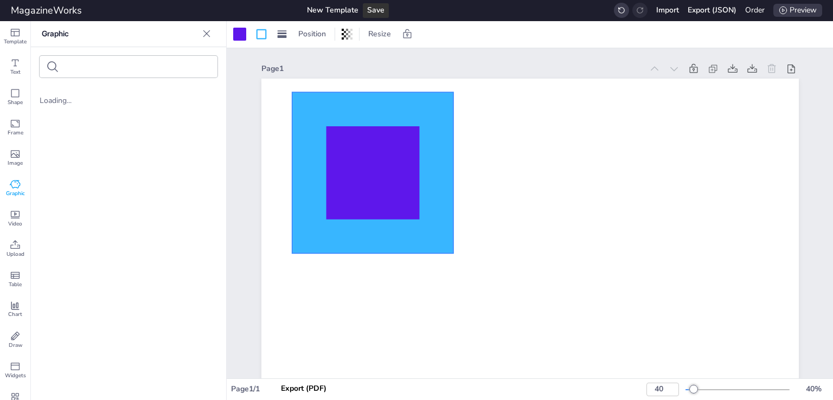
drag, startPoint x: 444, startPoint y: 213, endPoint x: 383, endPoint y: 174, distance: 71.8
click at [383, 174] on icon at bounding box center [372, 172] width 161 height 161
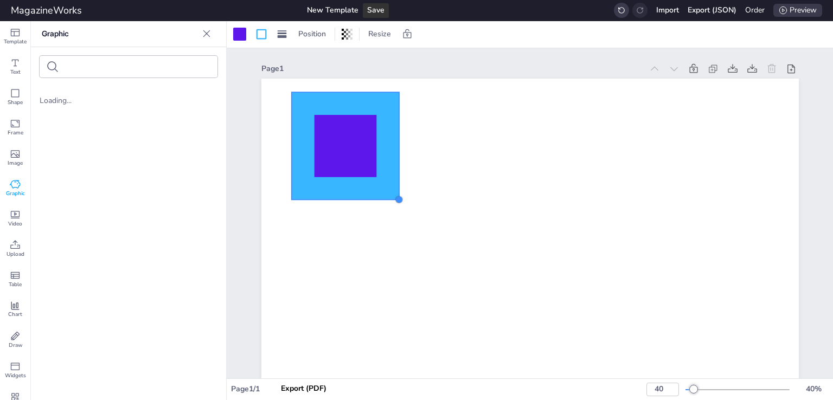
drag, startPoint x: 445, startPoint y: 251, endPoint x: 391, endPoint y: 195, distance: 77.5
click at [395, 195] on div at bounding box center [399, 199] width 9 height 9
click at [13, 191] on span "Graphic" at bounding box center [15, 194] width 19 height 8
